Goal: Find specific page/section: Find specific page/section

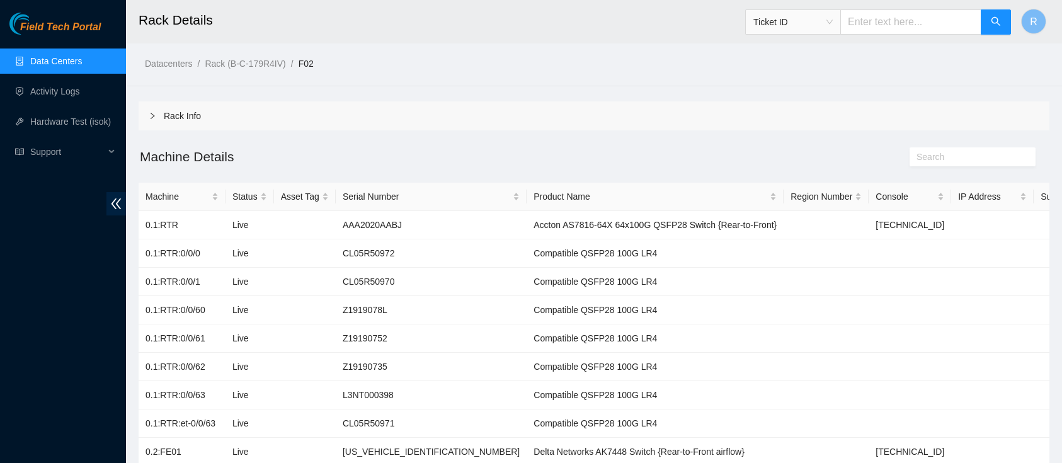
scroll to position [1189, 0]
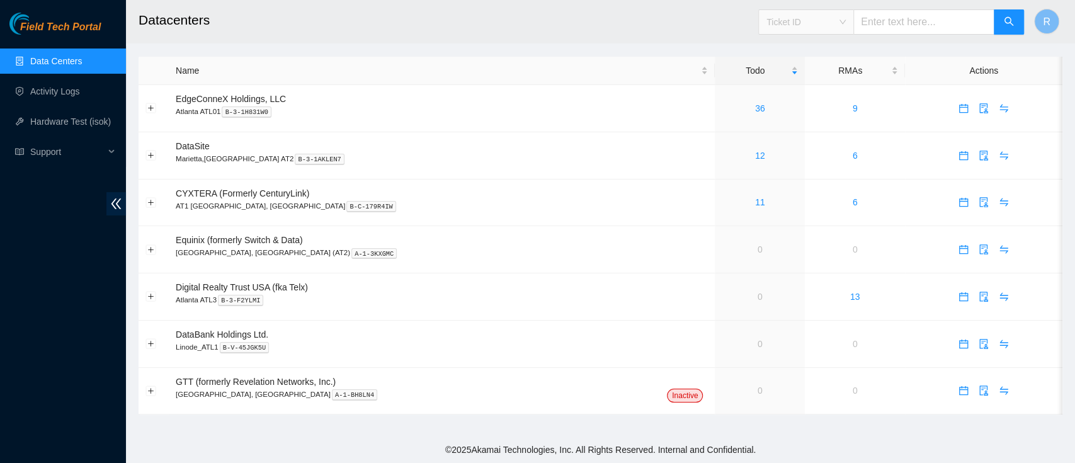
click at [808, 18] on span "Ticket ID" at bounding box center [806, 22] width 79 height 19
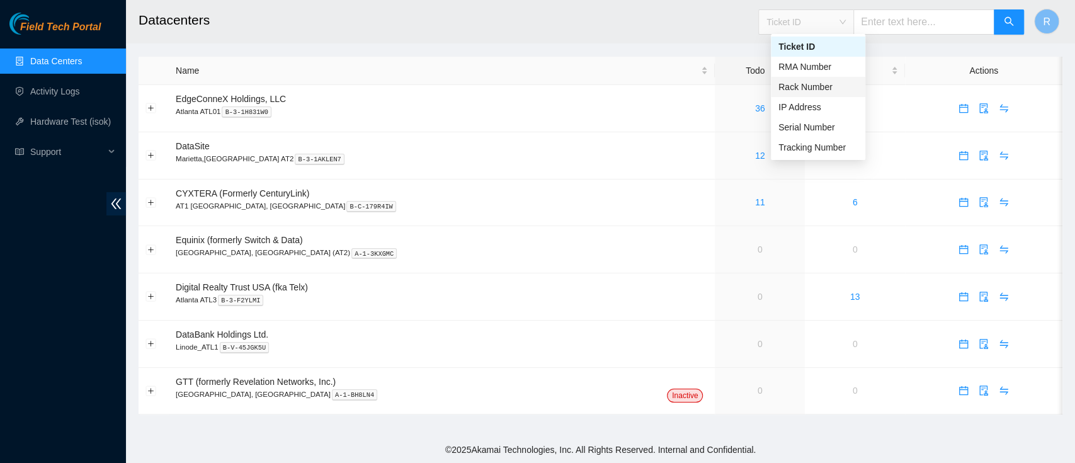
click at [809, 83] on div "Rack Number" at bounding box center [818, 87] width 79 height 14
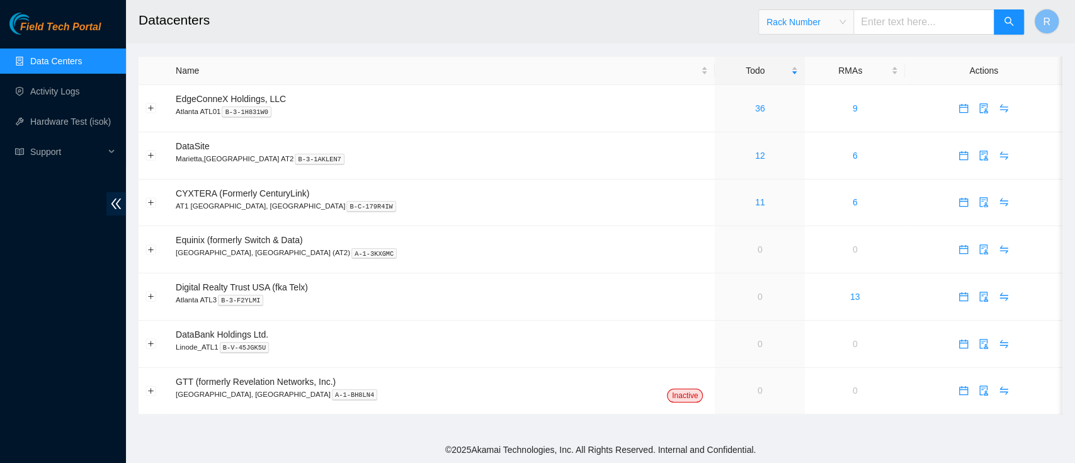
click at [906, 26] on input "text" at bounding box center [924, 21] width 141 height 25
type input "f03"
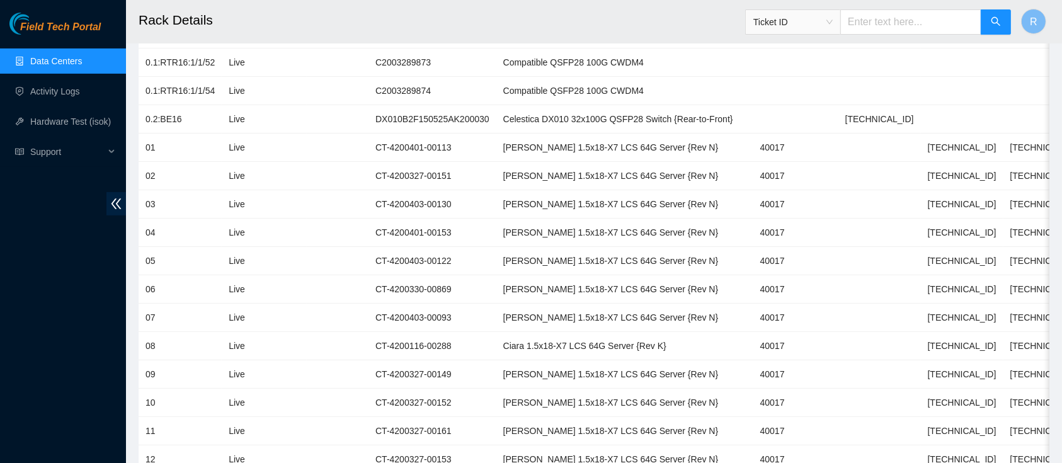
scroll to position [404, 0]
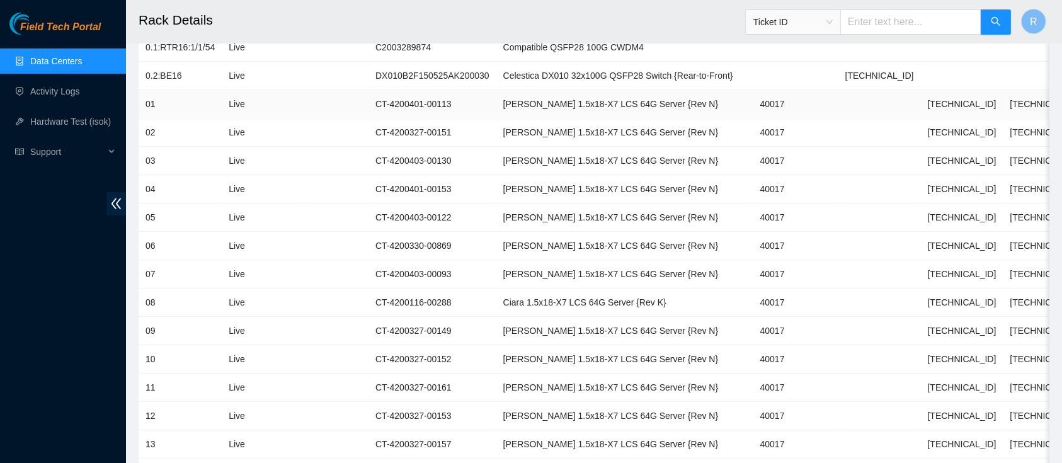
click at [921, 97] on td "23.222.13.4" at bounding box center [962, 104] width 83 height 28
copy td "23.222.13.4"
